Goal: Information Seeking & Learning: Learn about a topic

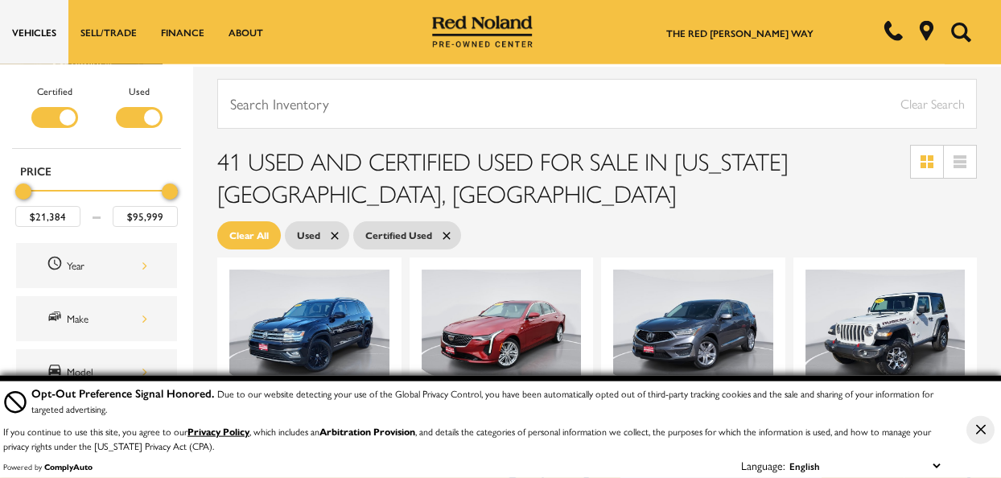
scroll to position [167, 0]
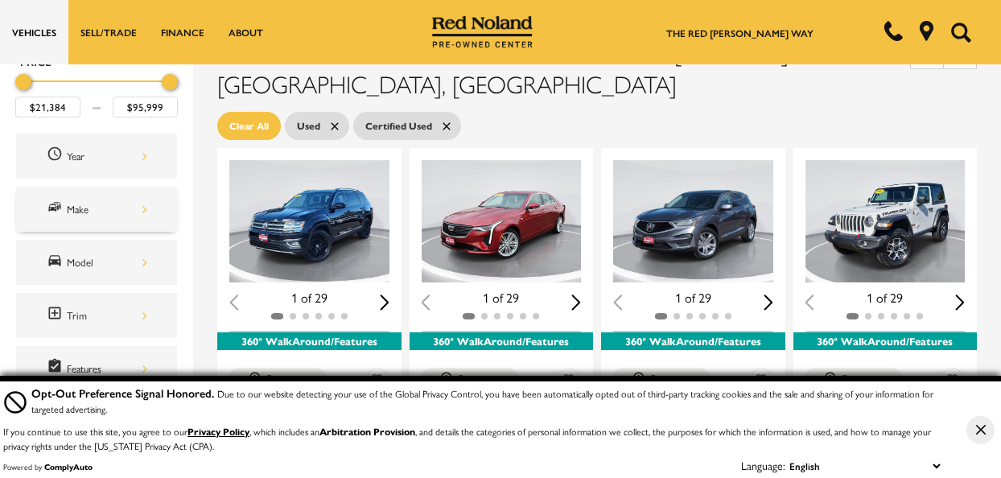
click at [140, 208] on div "Make" at bounding box center [107, 209] width 80 height 18
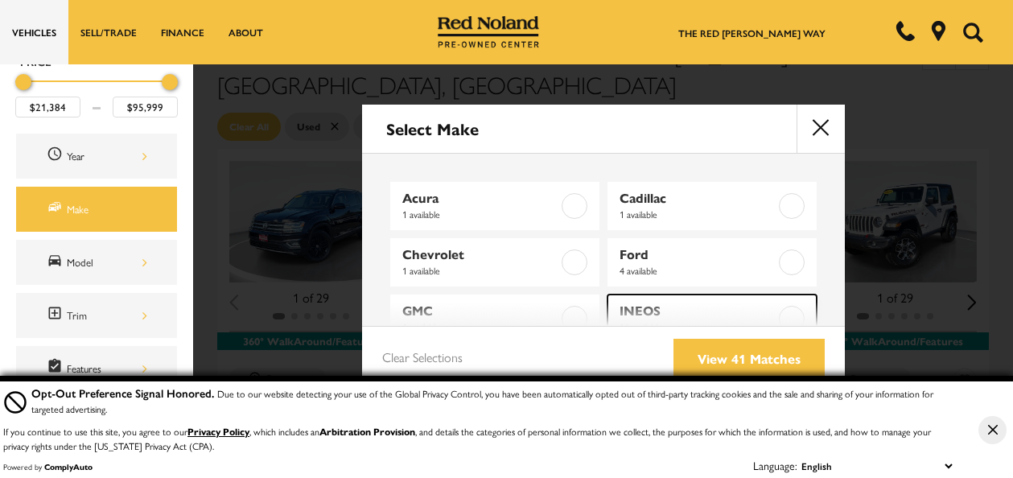
click at [631, 311] on span "INEOS" at bounding box center [699, 311] width 158 height 16
type input "$64,887"
checkbox input "true"
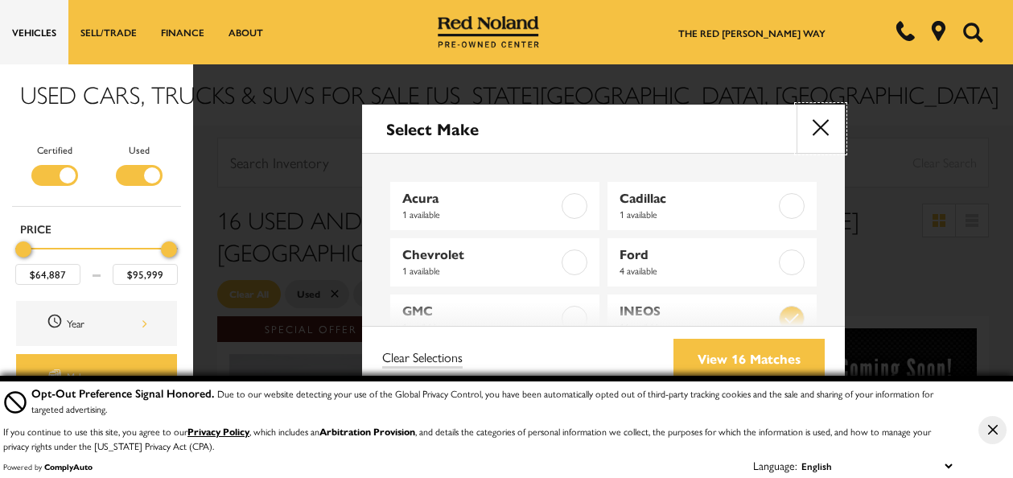
click at [821, 123] on button "close" at bounding box center [821, 129] width 48 height 48
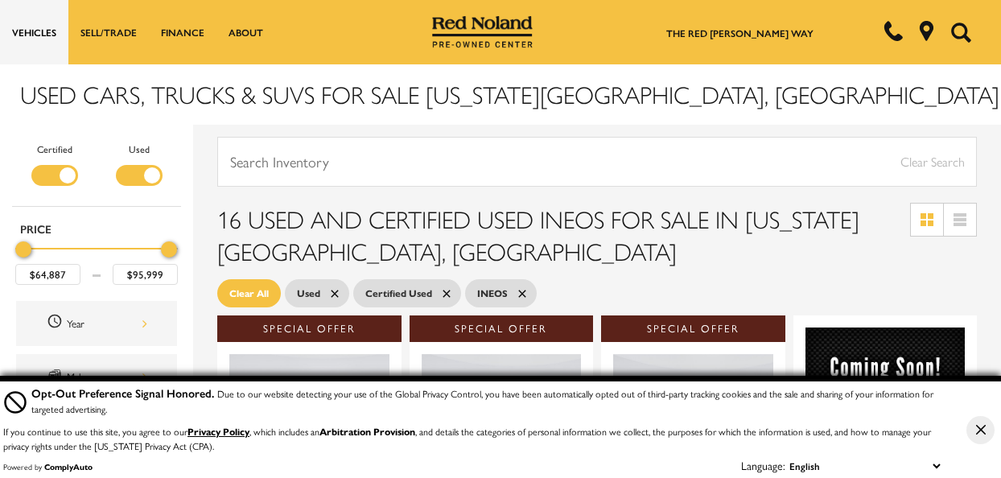
click at [56, 177] on div "Filter by Vehicle Type" at bounding box center [54, 175] width 47 height 21
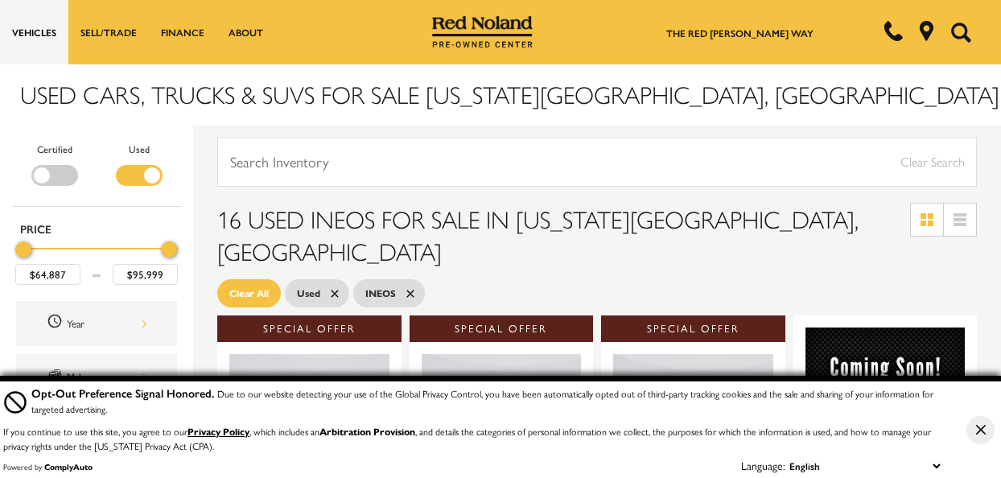
click at [53, 175] on div "Filter by Vehicle Type" at bounding box center [54, 175] width 47 height 21
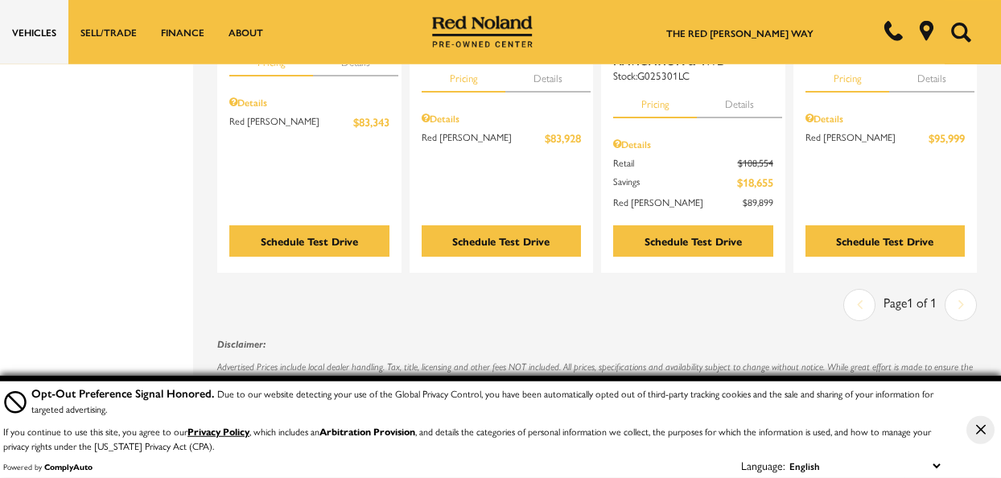
scroll to position [2615, 0]
